Goal: Find specific page/section: Find specific page/section

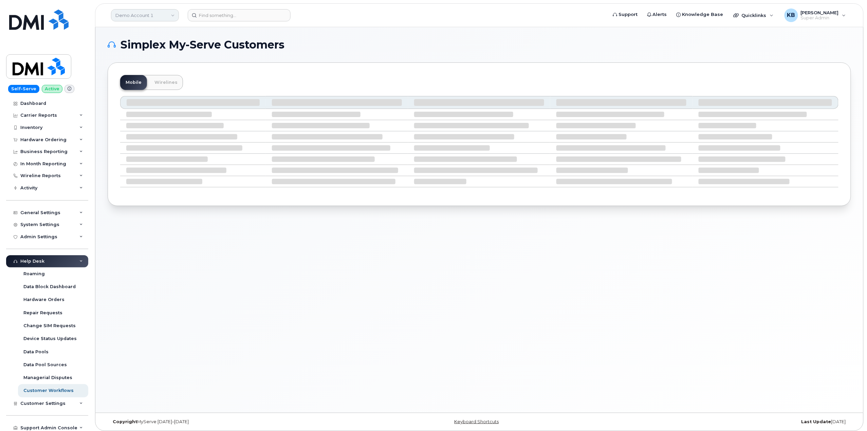
click at [147, 11] on link "Demo Account 1" at bounding box center [145, 15] width 68 height 12
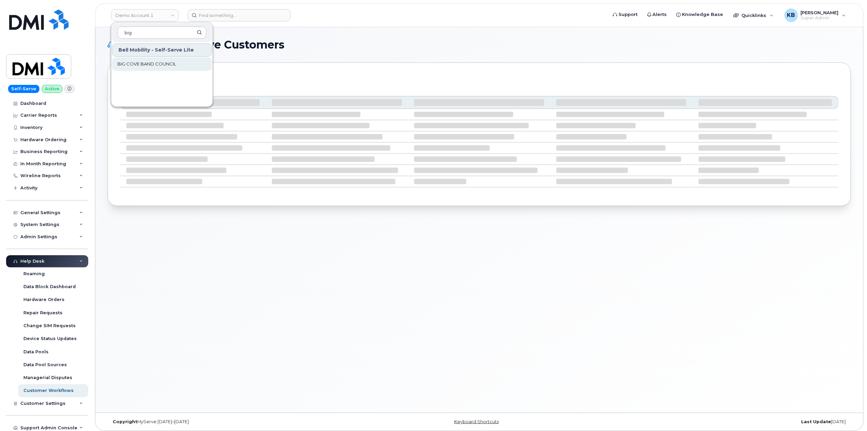
type input "big"
click at [159, 62] on span "BIG COVE BAND COUNCIL" at bounding box center [146, 64] width 59 height 7
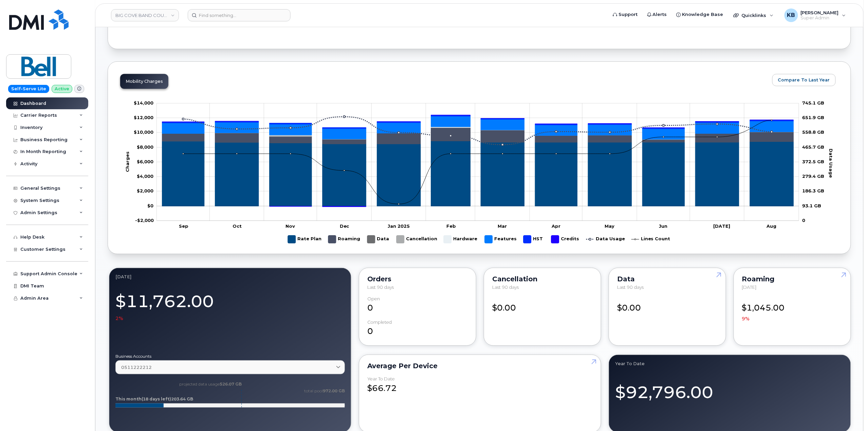
scroll to position [317, 0]
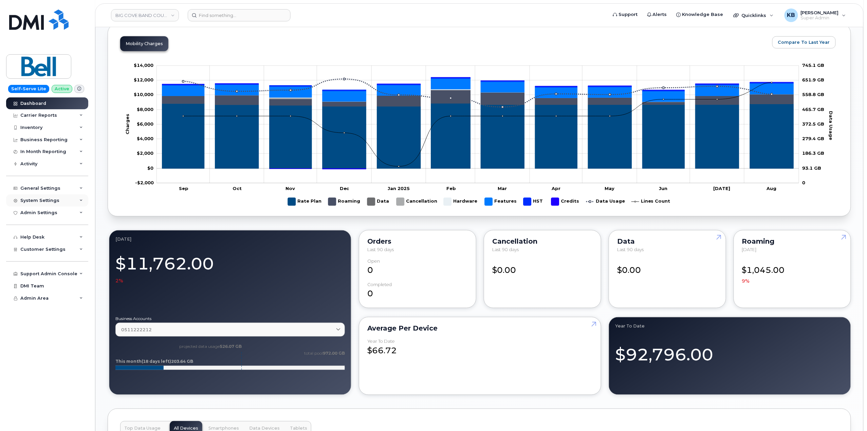
click at [73, 200] on div "System Settings" at bounding box center [47, 200] width 82 height 12
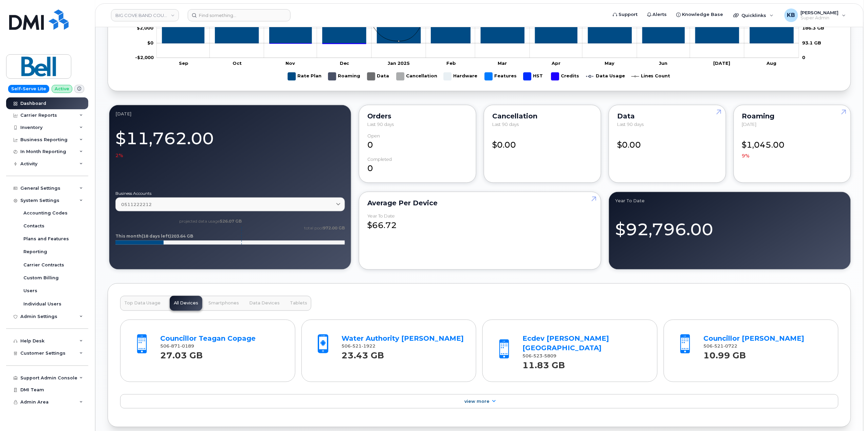
scroll to position [452, 0]
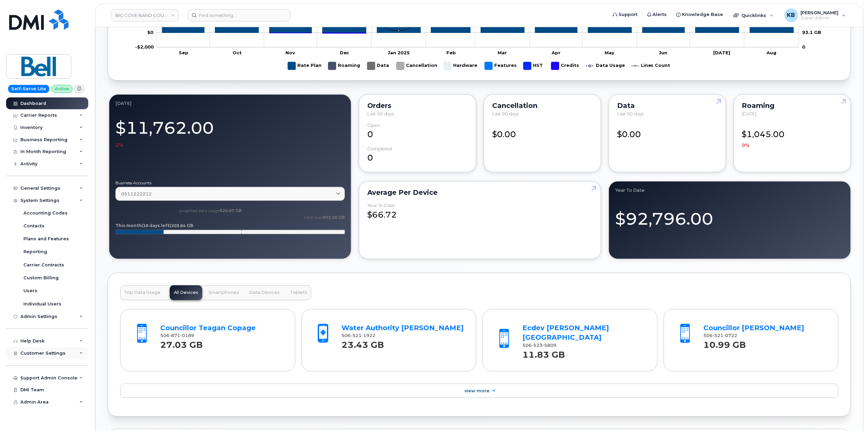
click at [78, 356] on div "Customer Settings" at bounding box center [47, 353] width 82 height 12
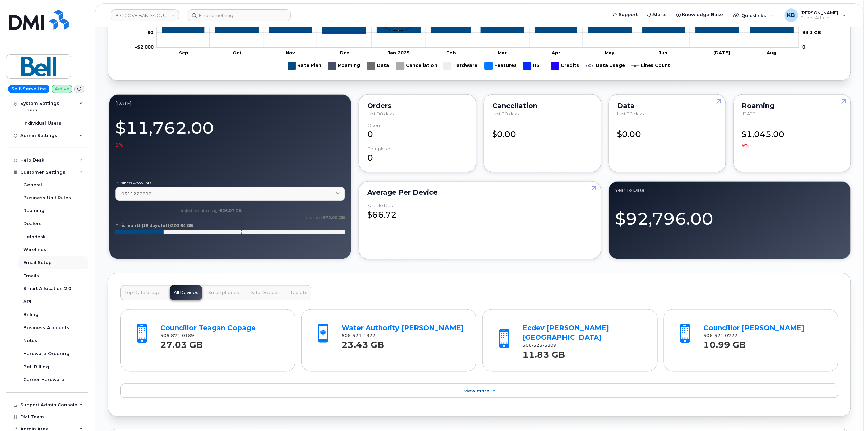
scroll to position [184, 0]
click at [40, 217] on div "Dealers" at bounding box center [32, 220] width 18 height 6
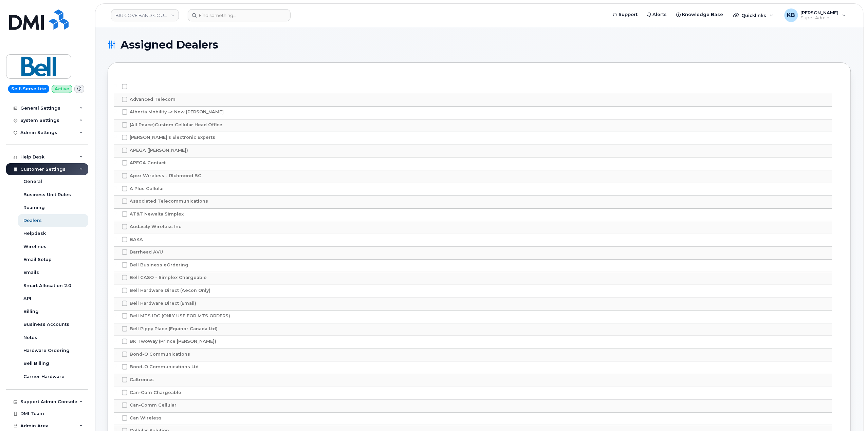
click at [144, 229] on span "Audacity Wireless Inc" at bounding box center [156, 226] width 52 height 5
click at [117, 227] on input "Audacity Wireless Inc" at bounding box center [115, 225] width 3 height 3
click at [124, 229] on span at bounding box center [124, 226] width 5 height 5
click at [117, 227] on input "Audacity Wireless Inc" at bounding box center [115, 225] width 3 height 3
checkbox input "false"
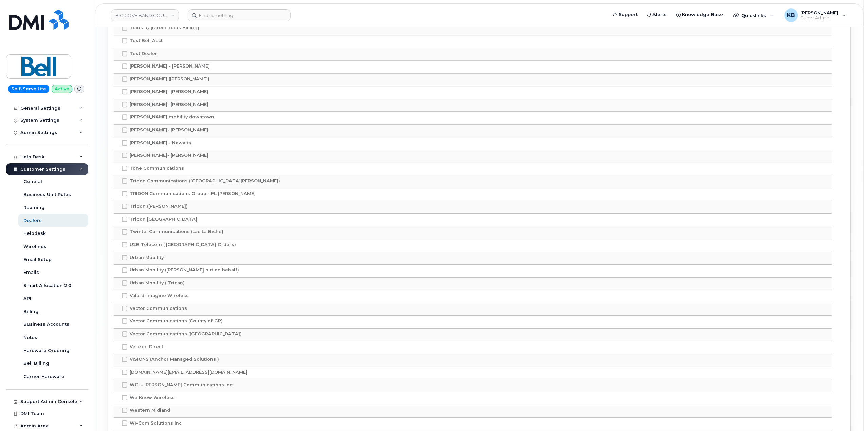
scroll to position [2594, 0]
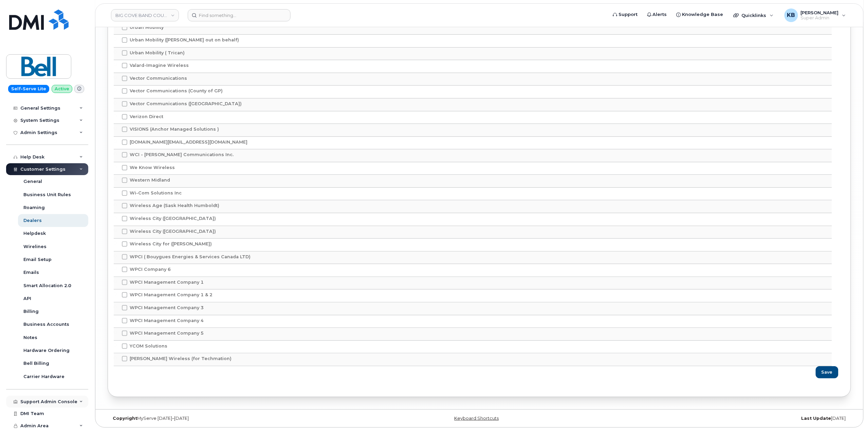
click at [77, 405] on div "Support Admin Console" at bounding box center [47, 402] width 82 height 12
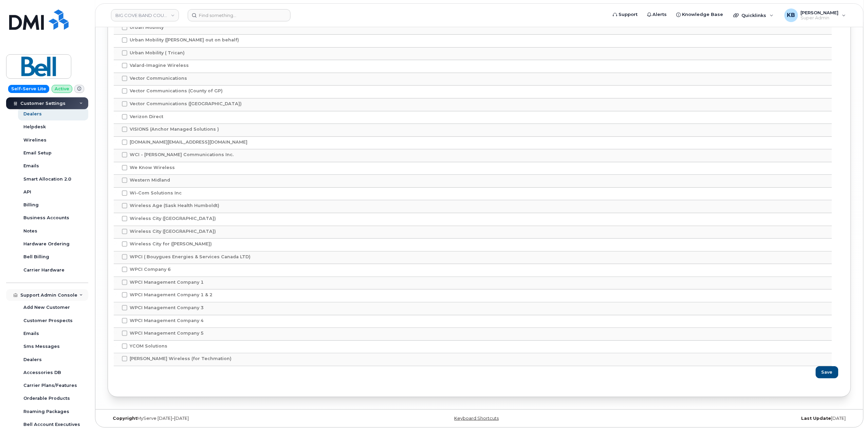
scroll to position [249, 0]
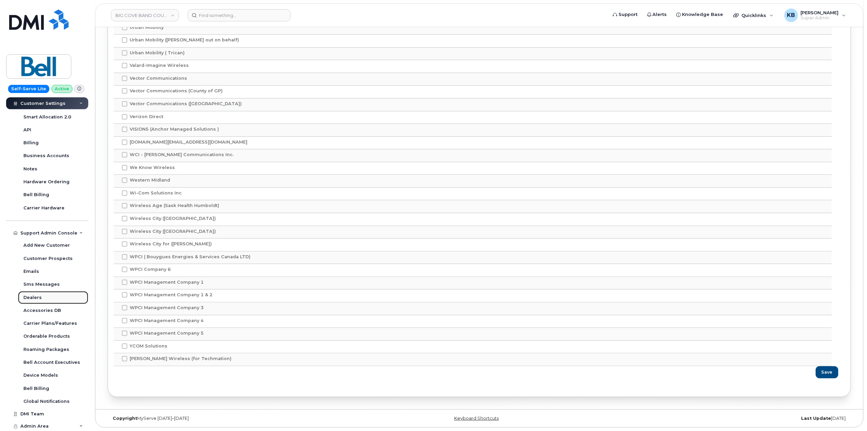
click at [38, 295] on div "Dealers" at bounding box center [32, 298] width 18 height 6
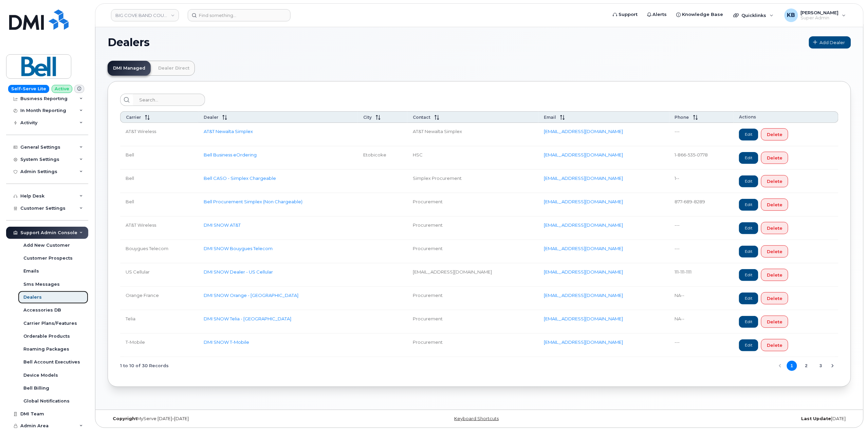
scroll to position [3, 0]
click at [179, 72] on link "Dealer Direct" at bounding box center [174, 67] width 42 height 15
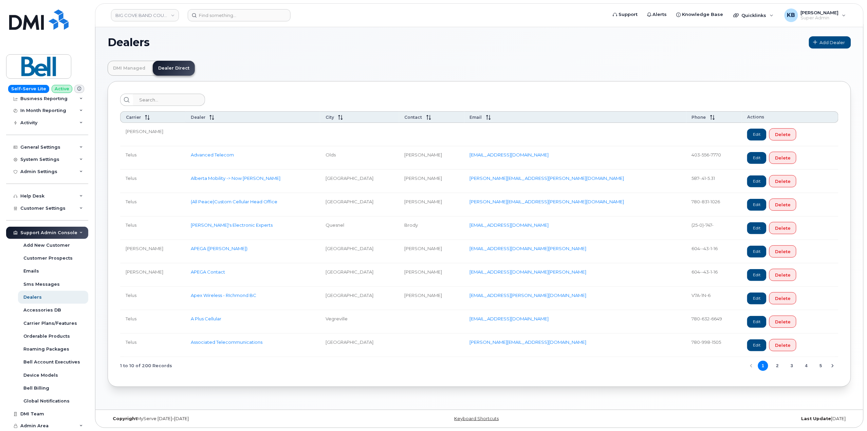
scroll to position [3, 0]
click at [774, 366] on button "2" at bounding box center [777, 365] width 10 height 10
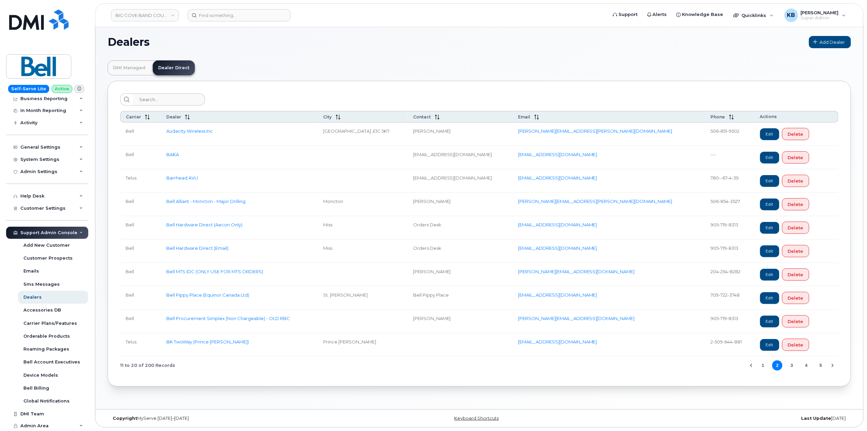
click at [800, 363] on span "1 2 3 4 5" at bounding box center [792, 365] width 70 height 12
click at [805, 362] on button "4" at bounding box center [806, 365] width 10 height 10
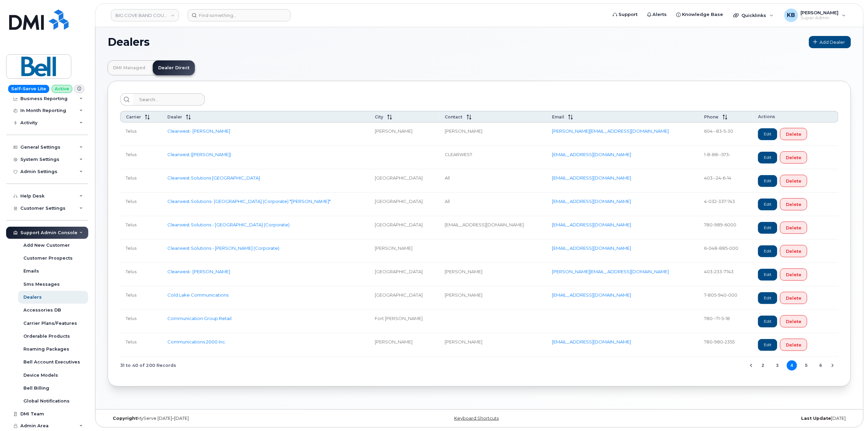
click at [805, 366] on button "5" at bounding box center [806, 365] width 10 height 10
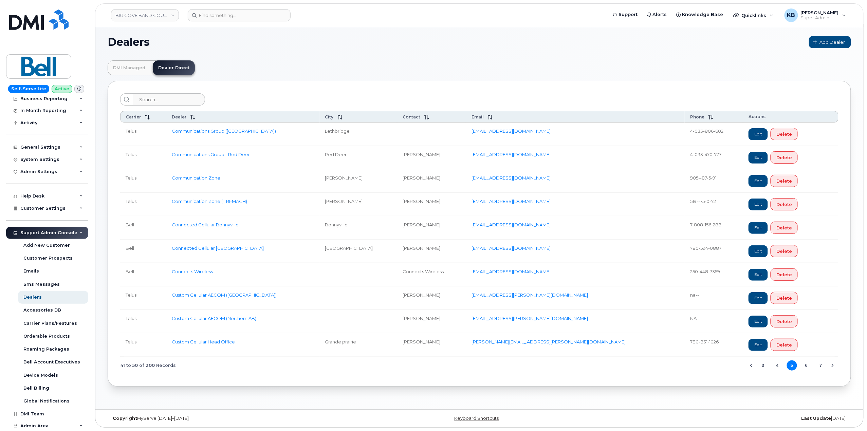
click at [814, 365] on span "3 4 5 6 7" at bounding box center [792, 365] width 70 height 12
click at [140, 94] on input "search" at bounding box center [169, 99] width 72 height 12
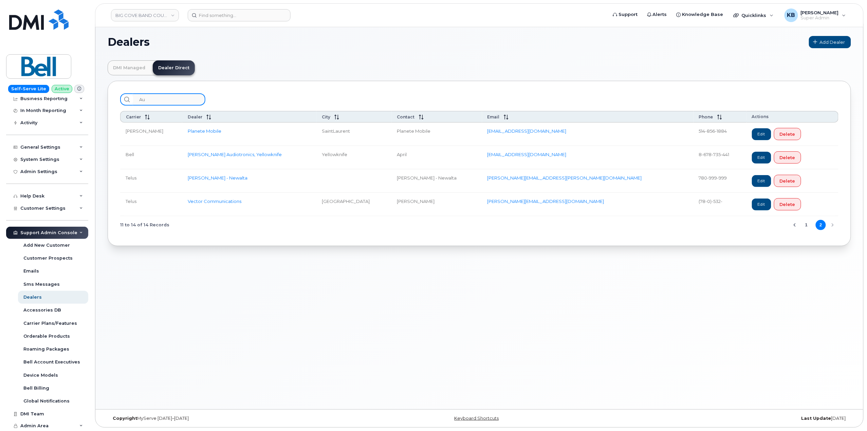
type input "Au"
click at [128, 68] on link "DMI Managed" at bounding box center [129, 67] width 43 height 15
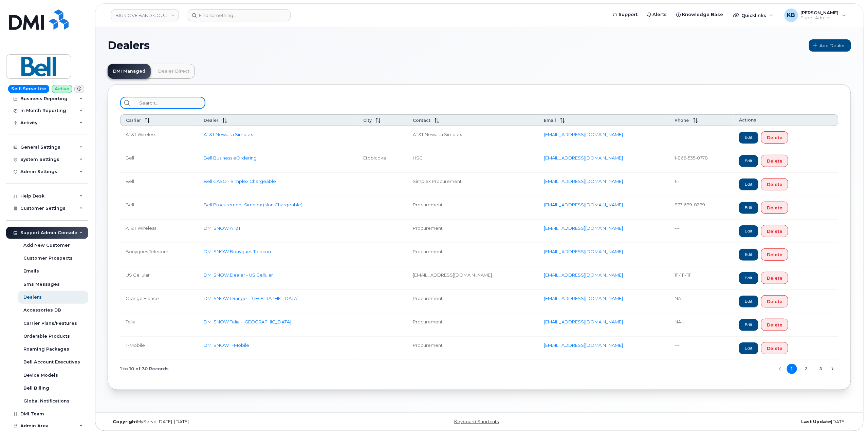
click at [141, 100] on input "search" at bounding box center [169, 103] width 72 height 12
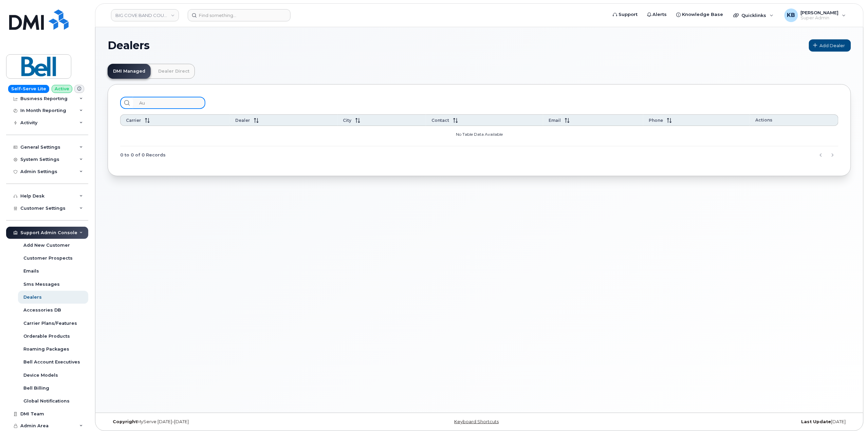
type input "A"
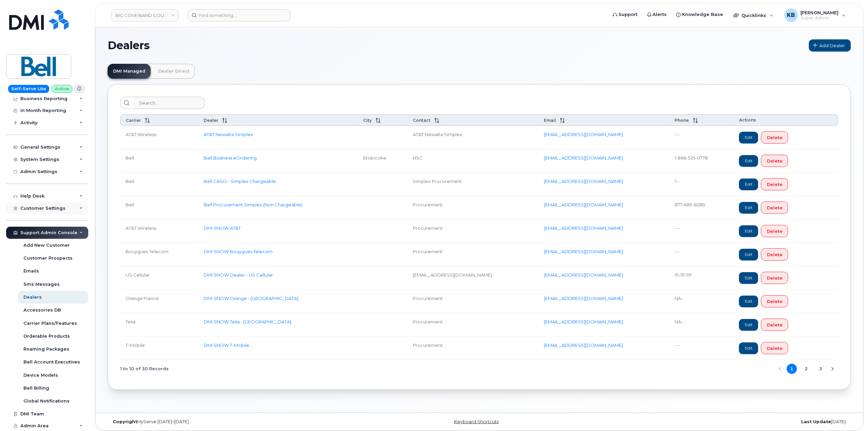
click at [69, 210] on div "Customer Settings" at bounding box center [47, 208] width 82 height 12
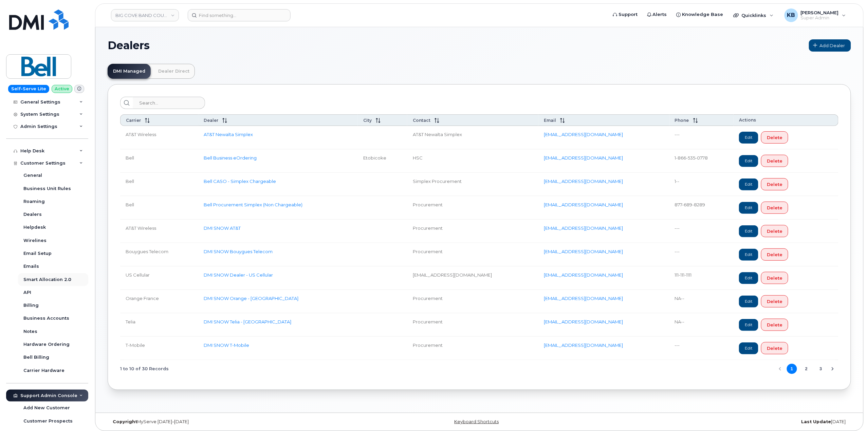
scroll to position [132, 0]
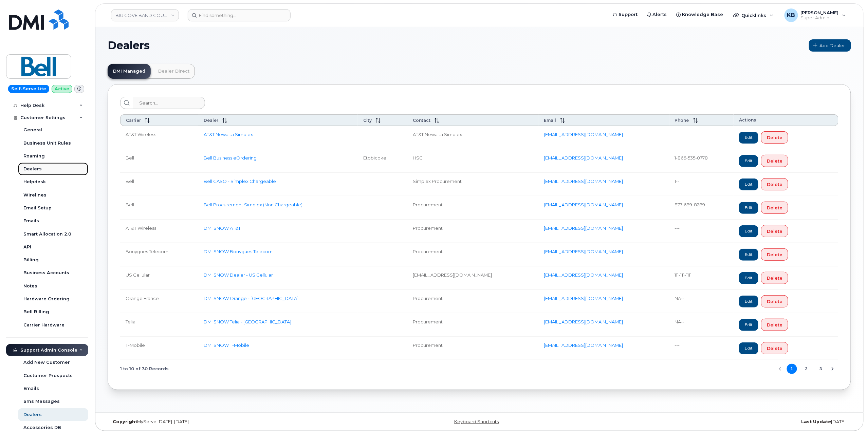
click at [44, 170] on link "Dealers" at bounding box center [53, 169] width 70 height 13
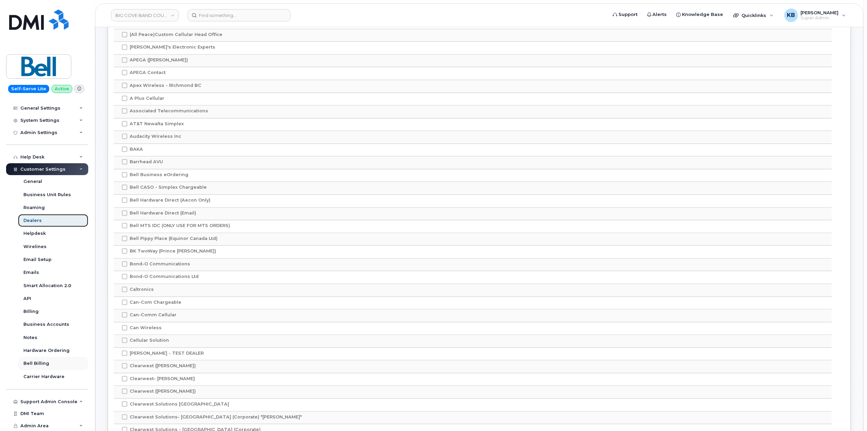
scroll to position [136, 0]
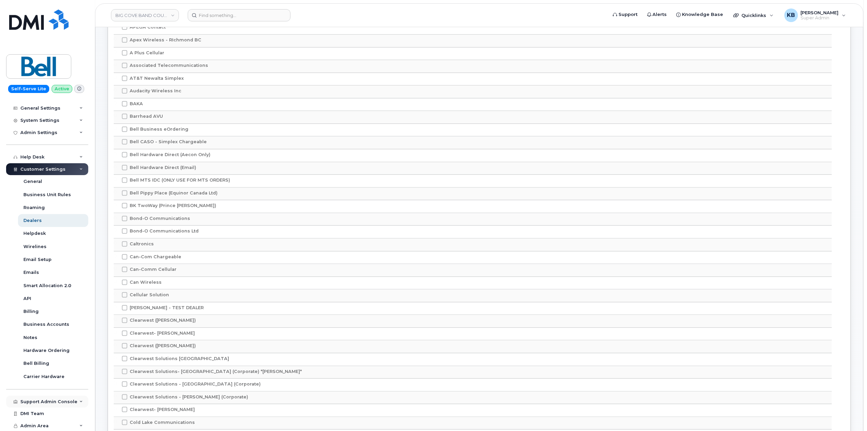
click at [77, 404] on div "Support Admin Console" at bounding box center [47, 402] width 82 height 12
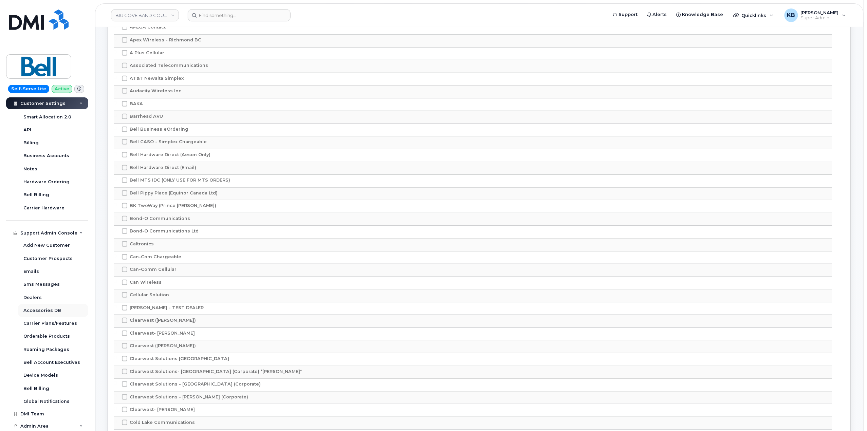
scroll to position [181, 0]
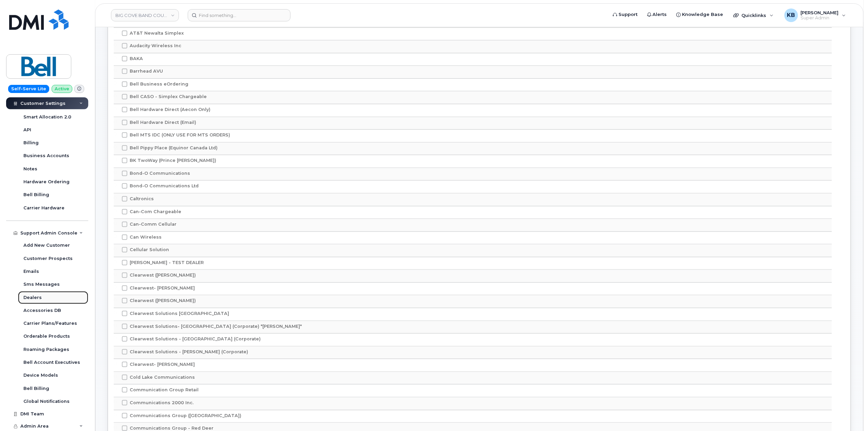
click at [41, 296] on link "Dealers" at bounding box center [53, 297] width 70 height 13
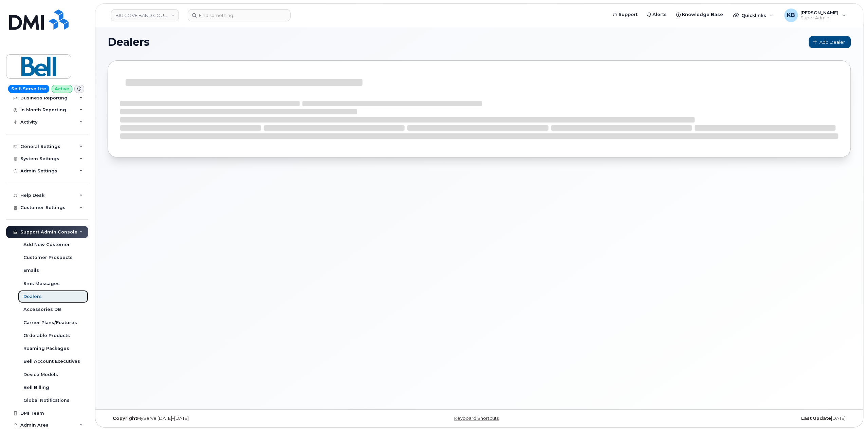
scroll to position [41, 0]
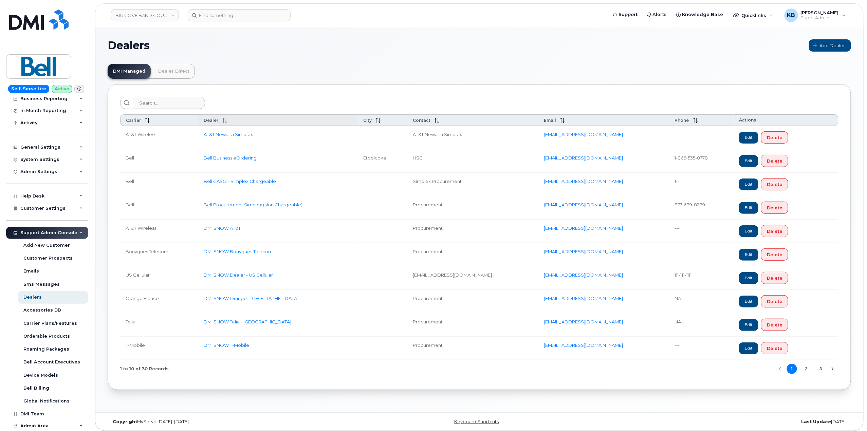
click at [227, 123] on icon at bounding box center [224, 120] width 5 height 5
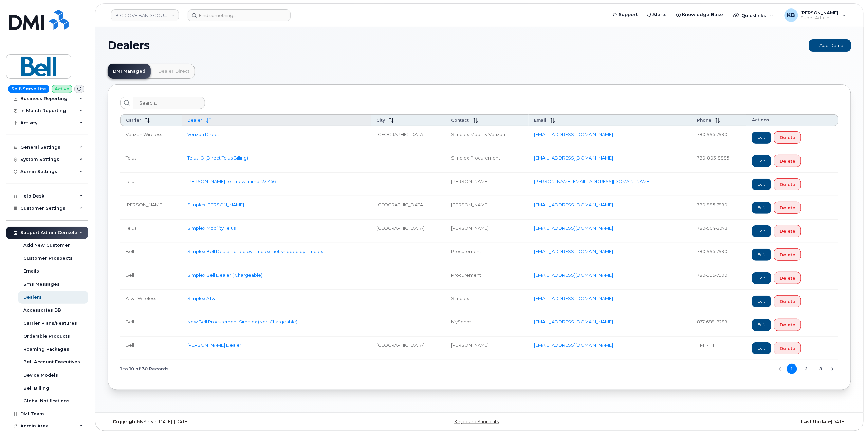
click at [211, 119] on icon at bounding box center [208, 120] width 5 height 5
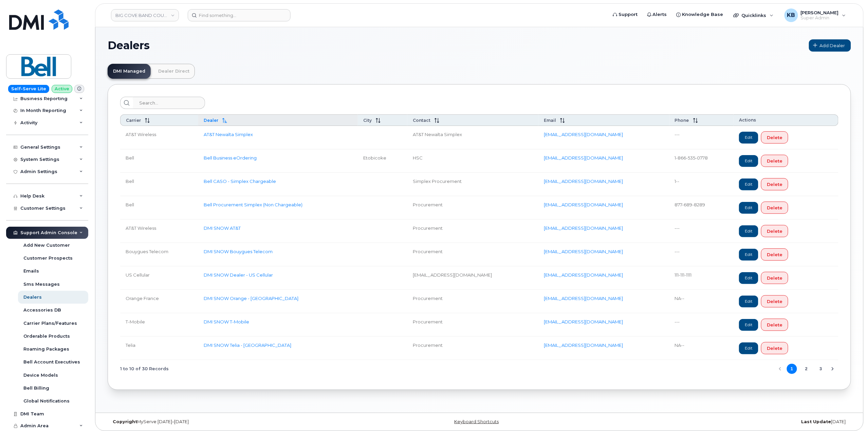
click at [805, 373] on button "2" at bounding box center [806, 369] width 10 height 10
